Goal: Information Seeking & Learning: Learn about a topic

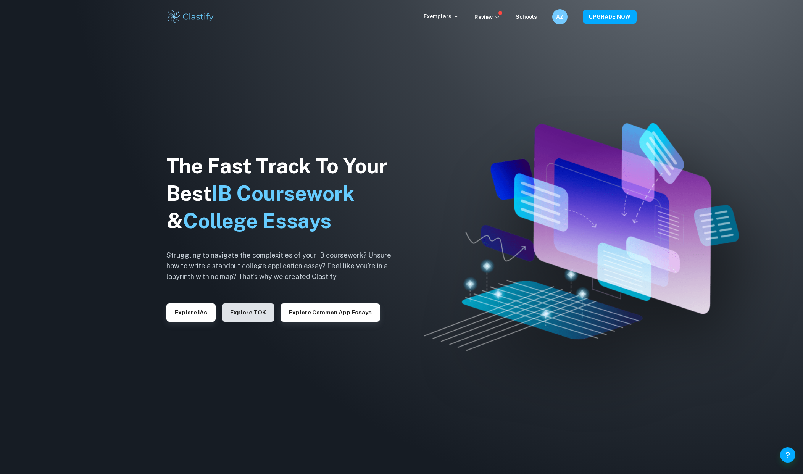
click at [242, 308] on button "Explore TOK" at bounding box center [248, 312] width 53 height 18
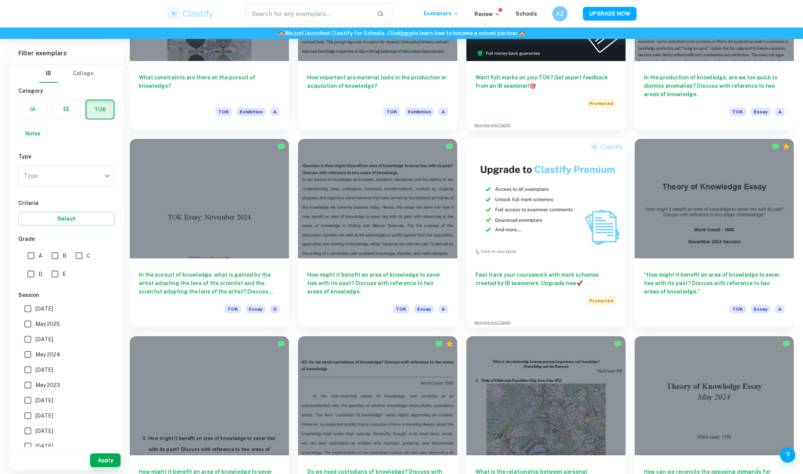
scroll to position [285, 0]
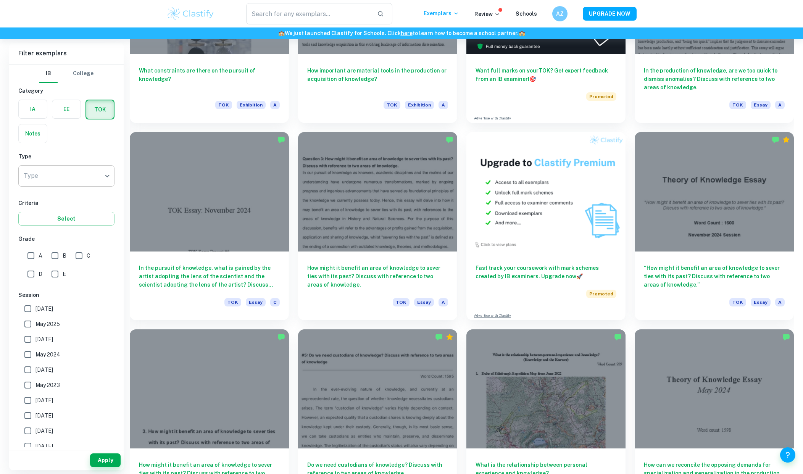
click at [66, 198] on li "Exhibition" at bounding box center [66, 197] width 96 height 14
type input "Exhibition"
click at [110, 464] on button "Apply" at bounding box center [105, 460] width 31 height 14
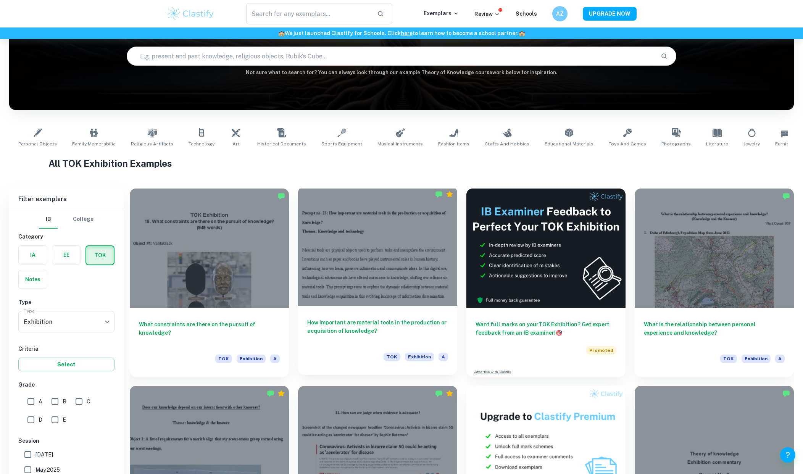
scroll to position [114, 0]
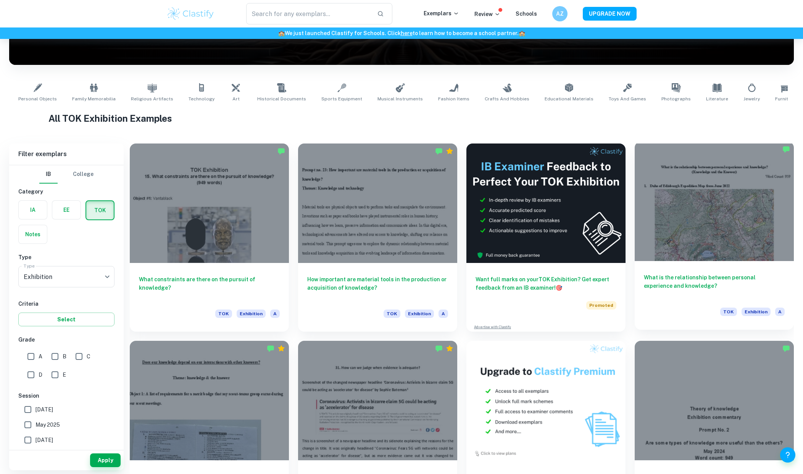
click at [736, 235] on div at bounding box center [714, 201] width 159 height 119
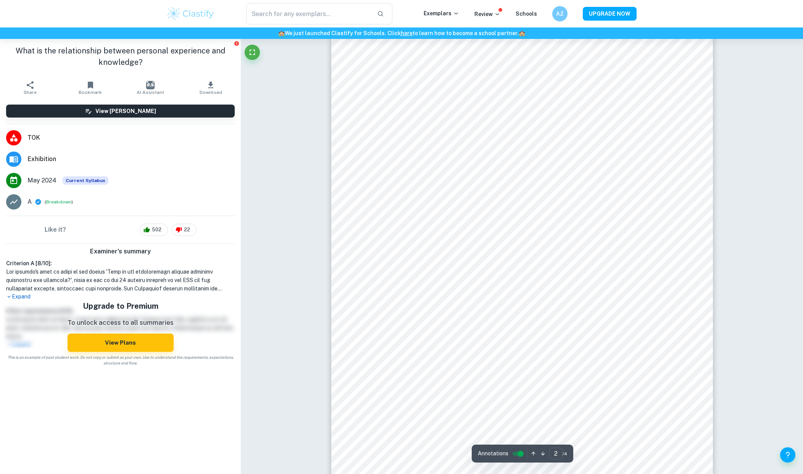
scroll to position [565, 0]
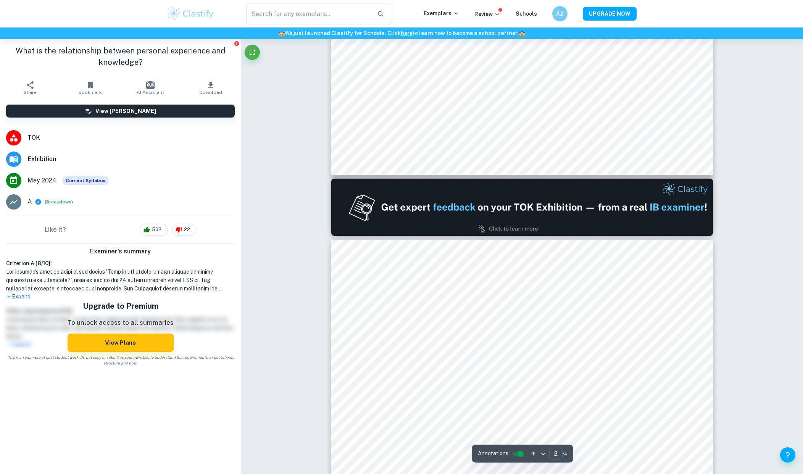
type input "1"
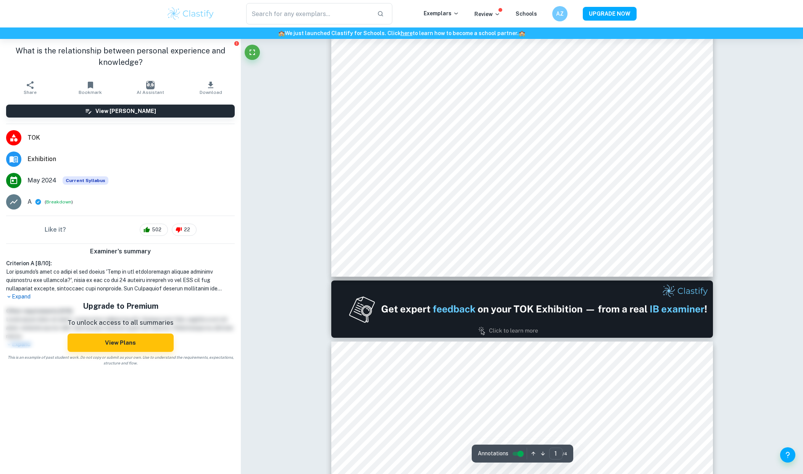
scroll to position [257, 0]
